Goal: Task Accomplishment & Management: Manage account settings

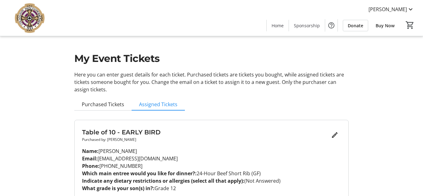
click at [45, 112] on div "My Event Tickets Here you can enter guest details for each ticket. Purchased ti…" at bounding box center [211, 112] width 423 height 225
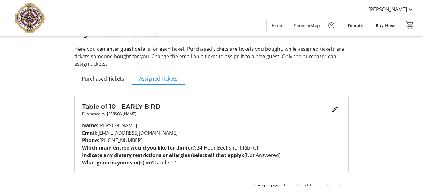
scroll to position [29, 0]
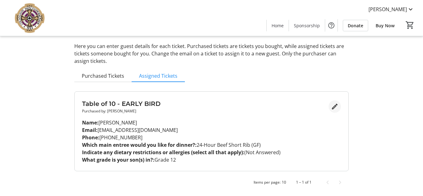
click at [334, 106] on mat-icon "Edit" at bounding box center [334, 106] width 7 height 7
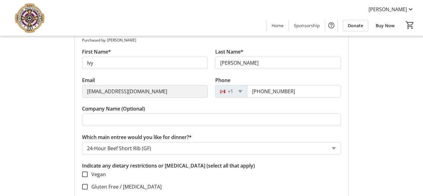
scroll to position [102, 0]
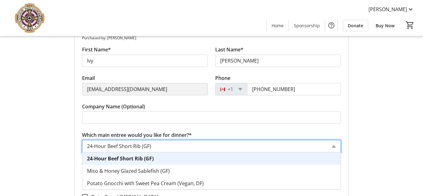
click at [153, 148] on input "Which main entree would you like for dinner?*" at bounding box center [207, 146] width 240 height 7
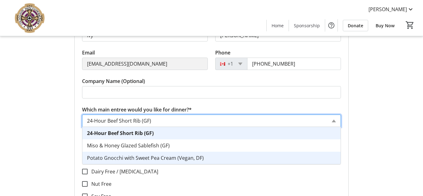
scroll to position [129, 0]
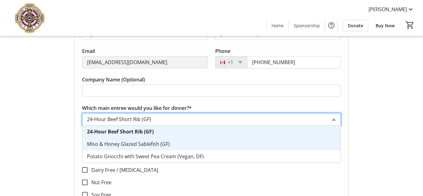
click at [154, 145] on span "Miso & Honey Glazed Sablefish (GF)" at bounding box center [128, 144] width 83 height 7
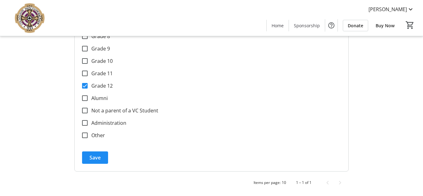
scroll to position [460, 0]
click at [95, 157] on span "Save" at bounding box center [95, 157] width 11 height 7
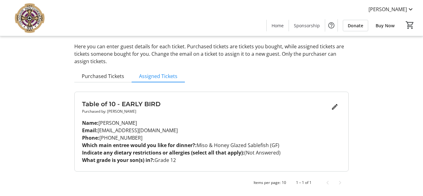
scroll to position [29, 0]
click at [113, 77] on span "Purchased Tickets" at bounding box center [103, 75] width 42 height 5
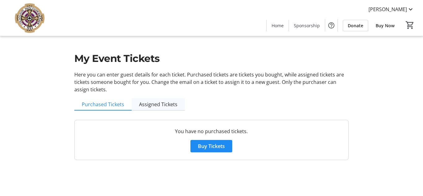
click at [155, 106] on span "Assigned Tickets" at bounding box center [158, 104] width 38 height 5
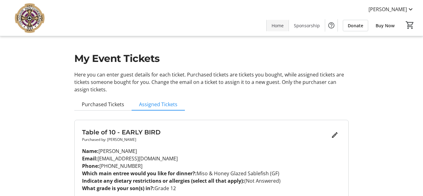
click at [279, 25] on span "Home" at bounding box center [278, 25] width 12 height 7
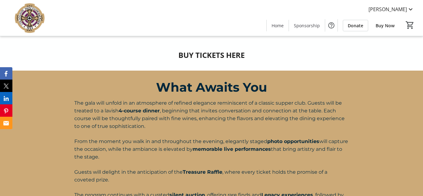
scroll to position [378, 0]
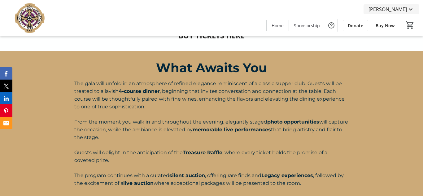
click at [412, 11] on mat-icon at bounding box center [410, 9] width 7 height 7
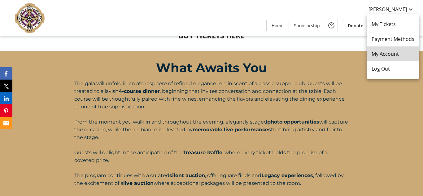
click at [376, 55] on span "My Account" at bounding box center [393, 53] width 43 height 7
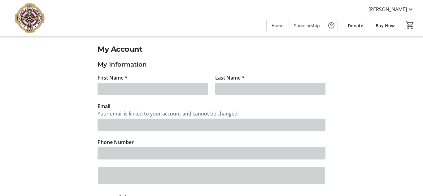
type input "Ivy"
type input "Bryson"
type input "ivybryson@gmail.com"
type input "(604) 999-2820"
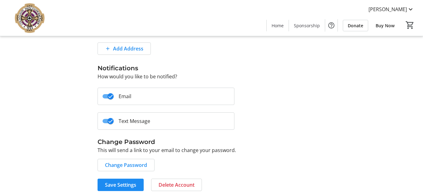
scroll to position [202, 0]
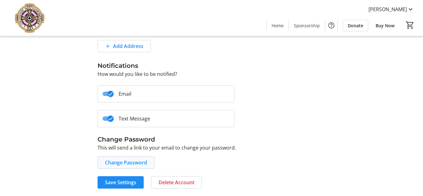
click at [113, 165] on span "Change Password" at bounding box center [126, 162] width 42 height 7
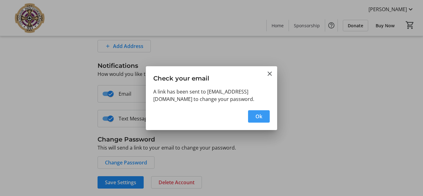
click at [259, 118] on span "Ok" at bounding box center [259, 116] width 7 height 7
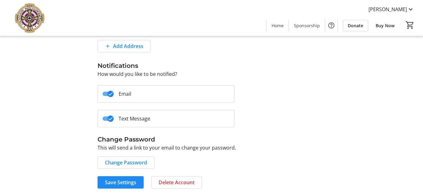
scroll to position [202, 0]
click at [412, 10] on mat-icon at bounding box center [410, 9] width 7 height 7
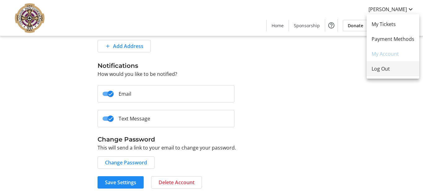
click at [375, 69] on span "Log Out" at bounding box center [393, 68] width 43 height 7
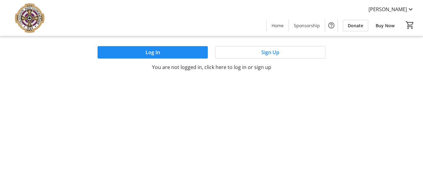
scroll to position [0, 0]
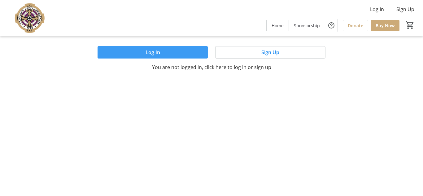
click at [192, 52] on span at bounding box center [153, 52] width 110 height 15
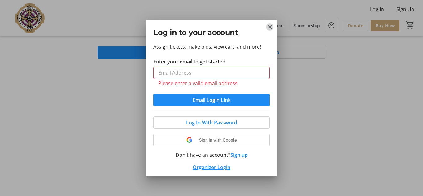
click at [268, 30] on mat-icon "Close" at bounding box center [269, 26] width 7 height 7
